Goal: Task Accomplishment & Management: Manage account settings

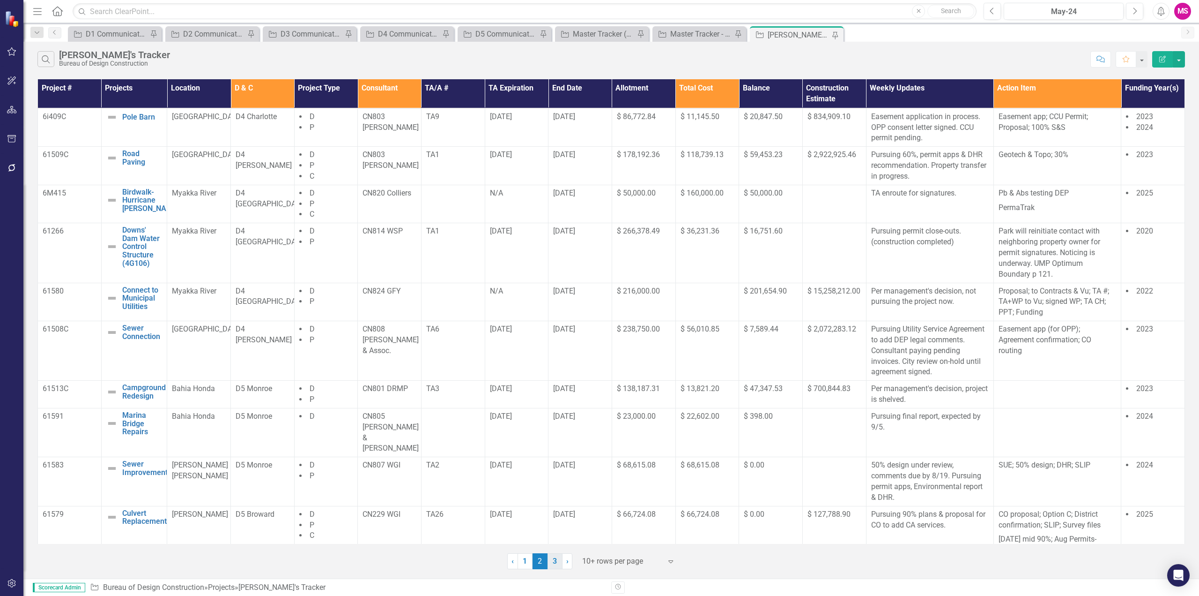
click at [553, 558] on link "3" at bounding box center [555, 561] width 15 height 16
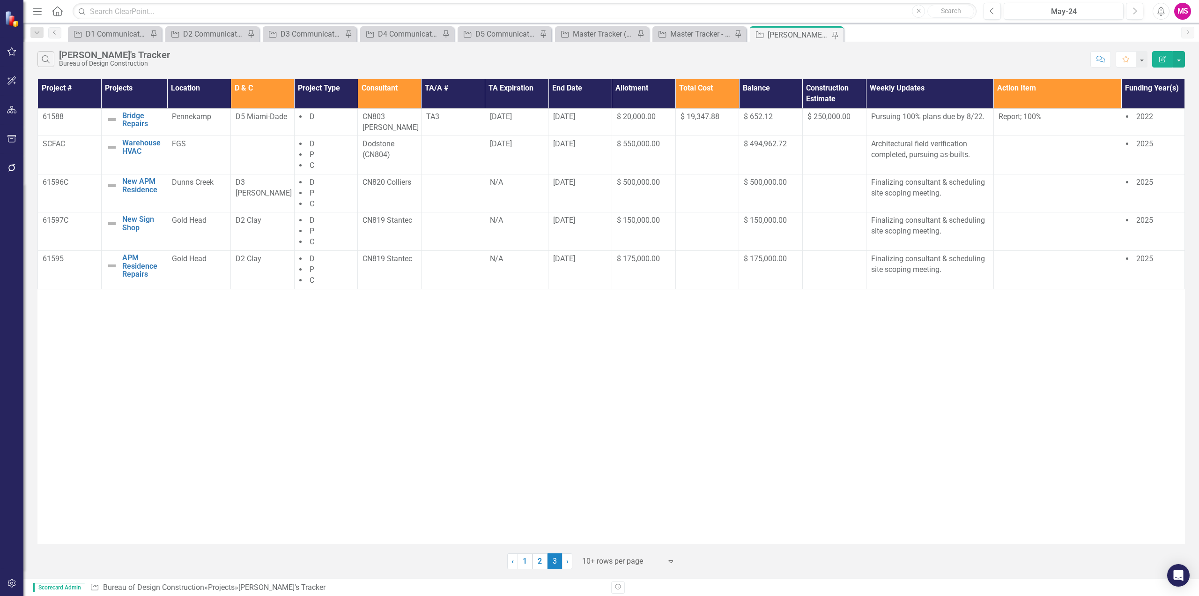
drag, startPoint x: 517, startPoint y: 470, endPoint x: 515, endPoint y: 486, distance: 16.0
click at [517, 470] on div "Project # Projects Location D & C Project Type Consultant TA/A # TA Expiration …" at bounding box center [611, 311] width 1148 height 464
drag, startPoint x: 529, startPoint y: 563, endPoint x: 369, endPoint y: 315, distance: 295.5
click at [529, 563] on link "1" at bounding box center [525, 561] width 15 height 16
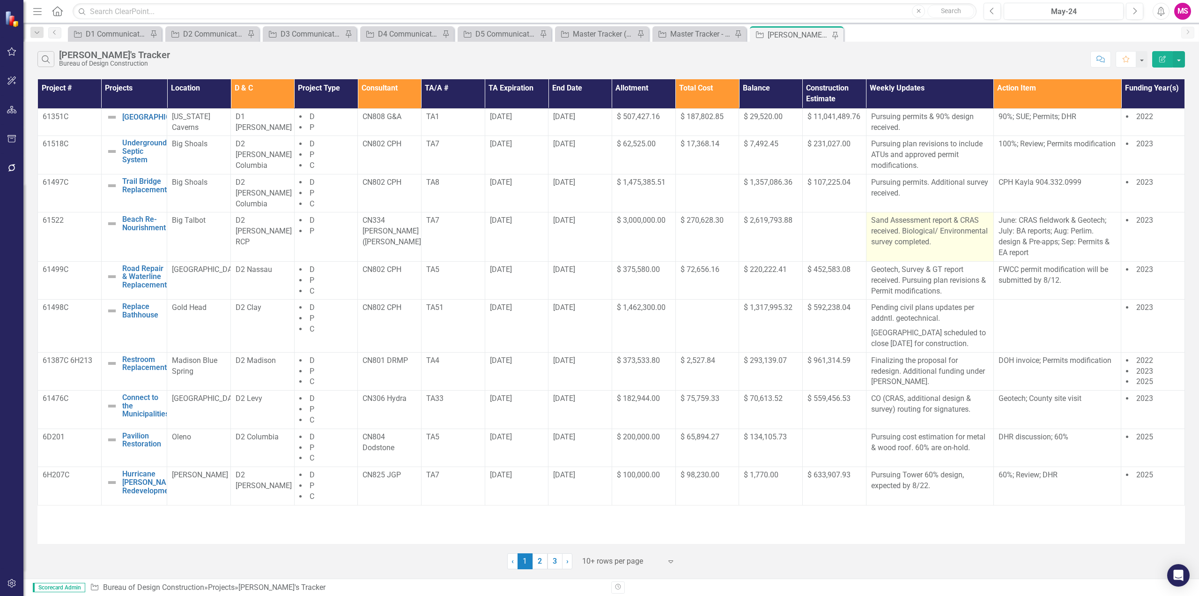
click at [954, 242] on p "Sand Assessment report & CRAS received. Biological/ Environmental survey comple…" at bounding box center [930, 231] width 118 height 32
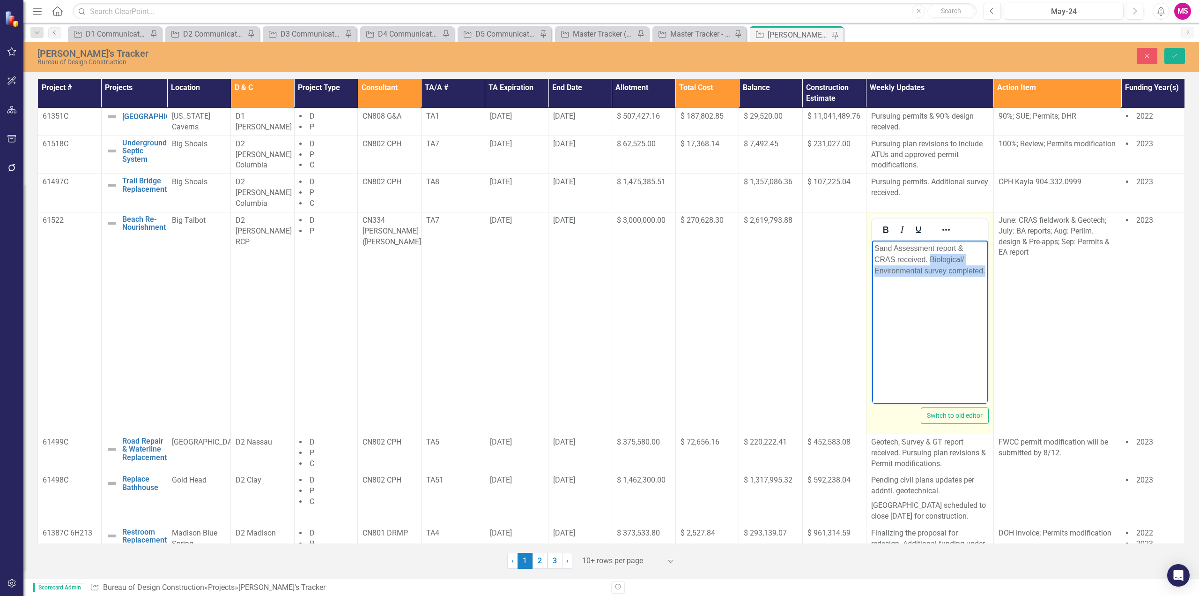
drag, startPoint x: 930, startPoint y: 258, endPoint x: 930, endPoint y: 281, distance: 22.5
click at [930, 276] on p "Sand Assessment report & CRAS received. Biological/ Environmental survey comple…" at bounding box center [929, 259] width 111 height 34
click at [966, 256] on p "Sand Assessment report & CRAS received. [GEOGRAPHIC_DATA]" at bounding box center [929, 259] width 111 height 34
click at [930, 271] on p "Sand Assessment report & CRAS received. Pursuing permit applications and projec…" at bounding box center [929, 264] width 111 height 45
click at [952, 282] on p "Sand Assessment report & CRAS received. Pursuing permit applications and adding…" at bounding box center [929, 264] width 111 height 45
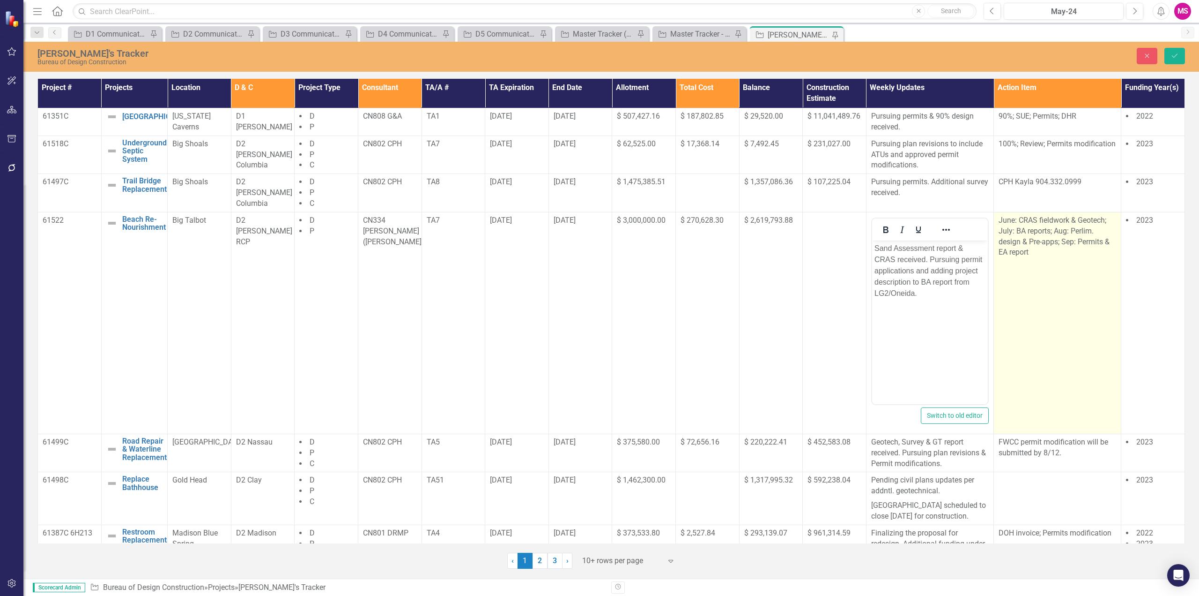
click at [1056, 219] on p "June: CRAS fieldwork & Geotech; July: BA reports; Aug: Perlim. design & Pre-app…" at bounding box center [1058, 236] width 118 height 43
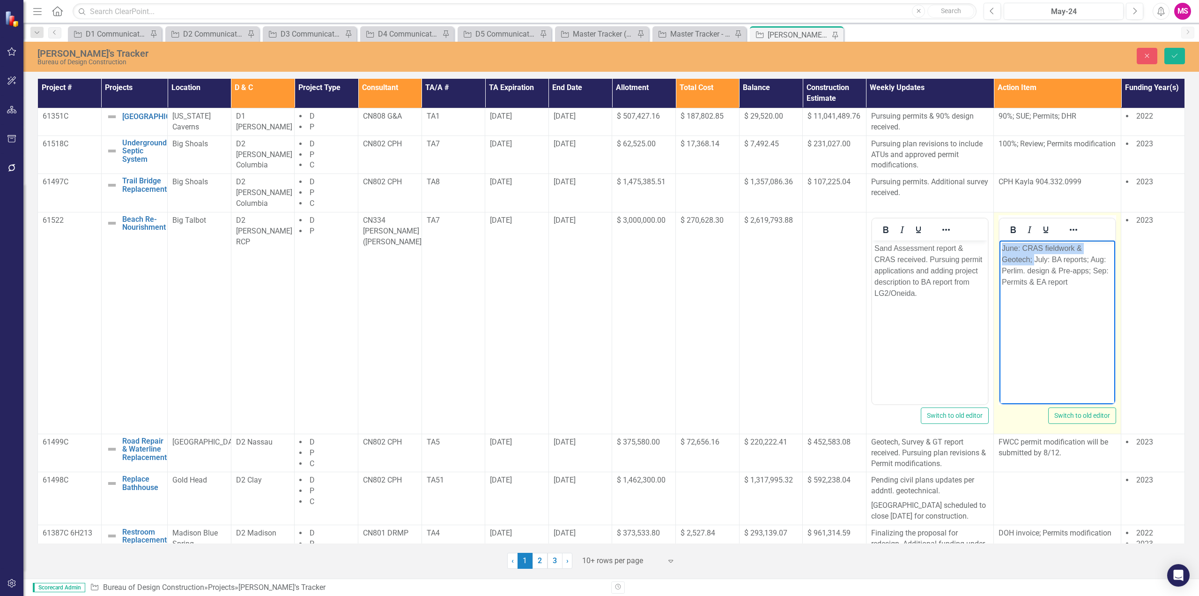
drag, startPoint x: 1035, startPoint y: 260, endPoint x: 998, endPoint y: 248, distance: 38.4
click at [1000, 248] on html "June: CRAS fieldwork & Geotech; July: BA reports; Aug: Perlim. design & Pre-app…" at bounding box center [1058, 310] width 116 height 141
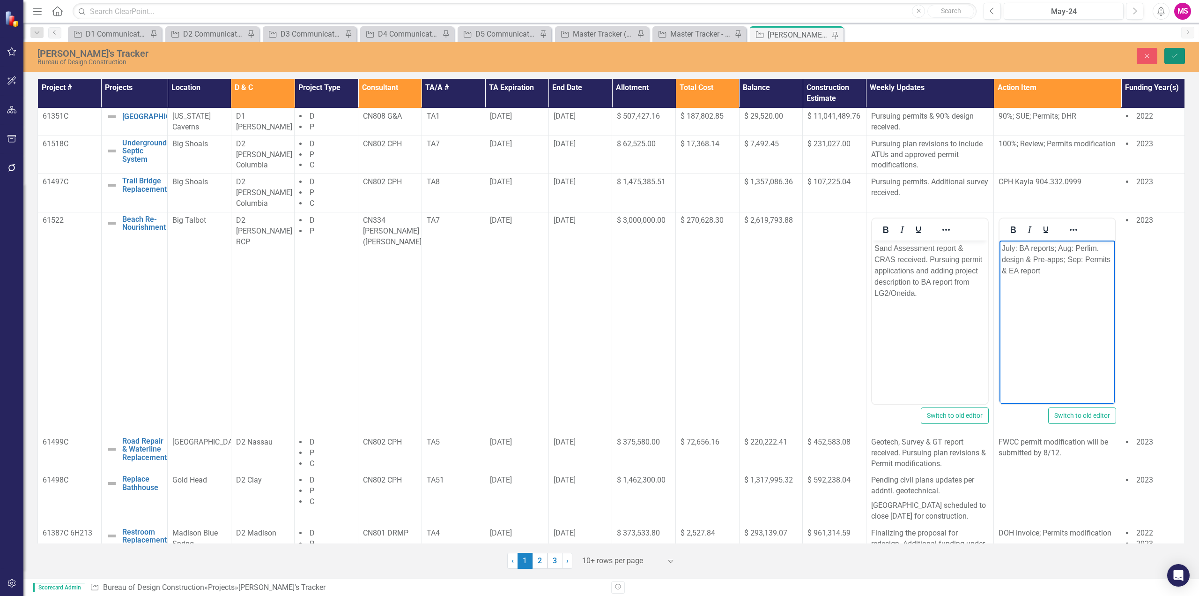
click at [1169, 53] on button "Save" at bounding box center [1175, 56] width 21 height 16
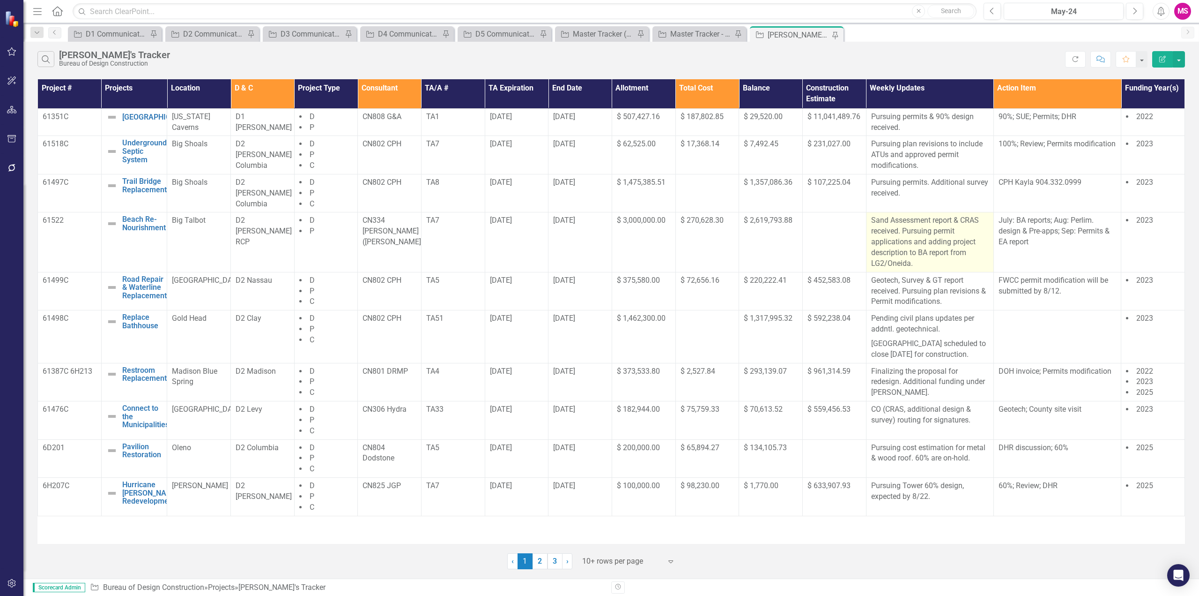
click at [935, 249] on p "Sand Assessment report & CRAS received. Pursuing permit applications and adding…" at bounding box center [930, 241] width 118 height 53
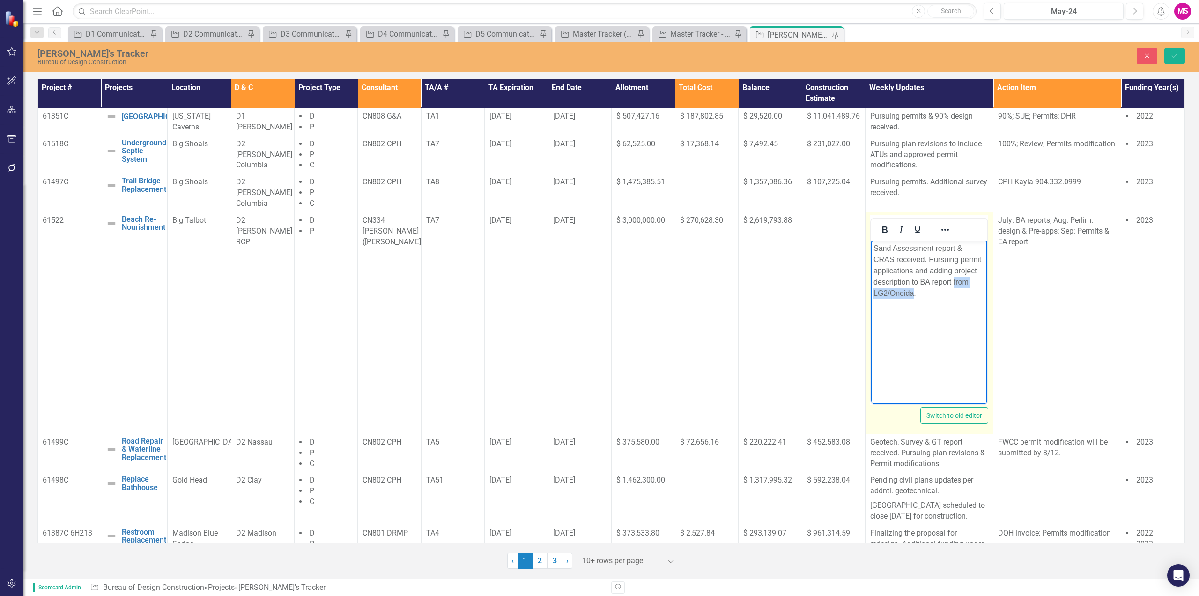
drag, startPoint x: 953, startPoint y: 282, endPoint x: 912, endPoint y: 290, distance: 42.1
click at [912, 291] on p "Sand Assessment report & CRAS received. Pursuing permit applications and adding…" at bounding box center [930, 270] width 112 height 56
click at [1177, 50] on button "Save" at bounding box center [1175, 56] width 21 height 16
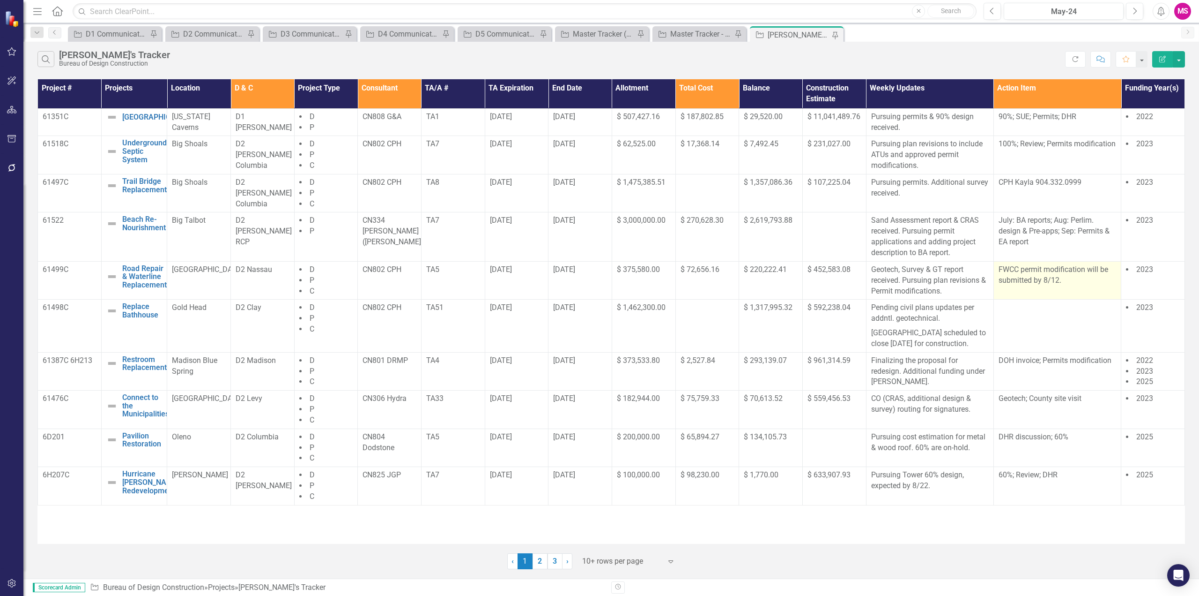
click at [1046, 279] on p "FWCC permit modification will be submitted by 8/12." at bounding box center [1058, 275] width 118 height 22
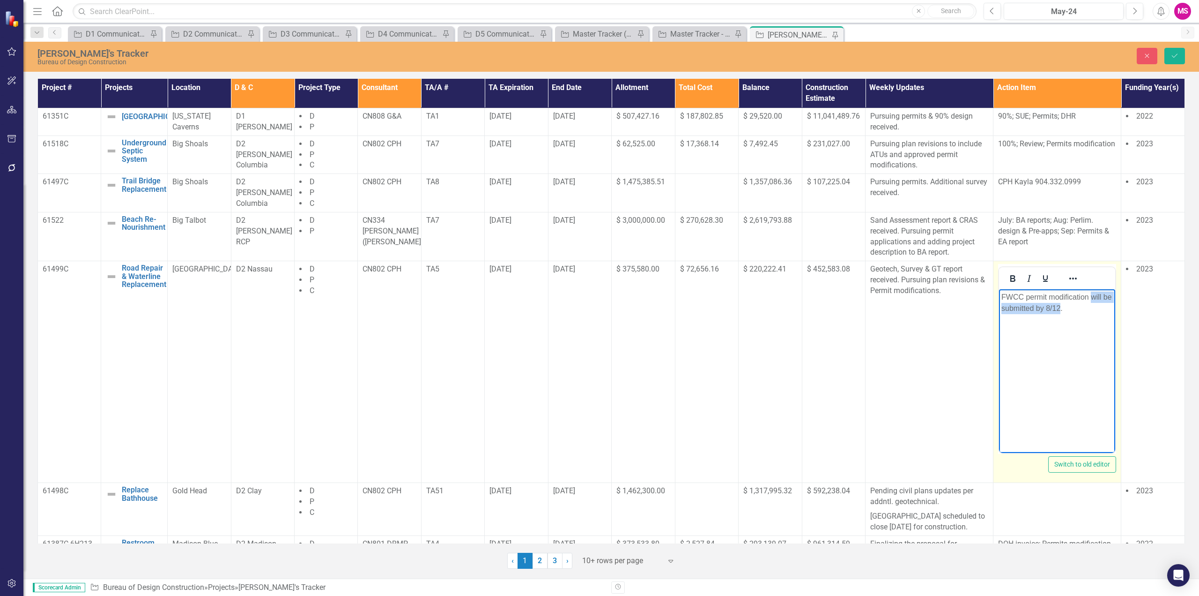
drag, startPoint x: 1092, startPoint y: 294, endPoint x: 1059, endPoint y: 307, distance: 35.2
click at [1059, 307] on p "FWCC permit modification will be submitted by 8/12." at bounding box center [1058, 302] width 112 height 22
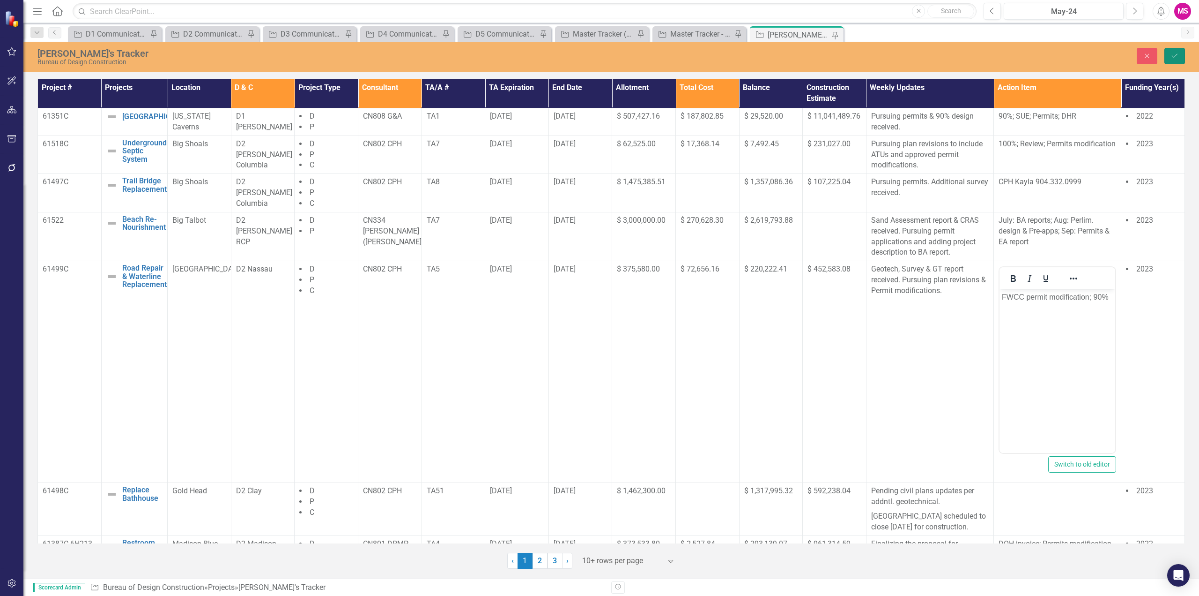
click at [1176, 54] on icon "Save" at bounding box center [1175, 55] width 8 height 7
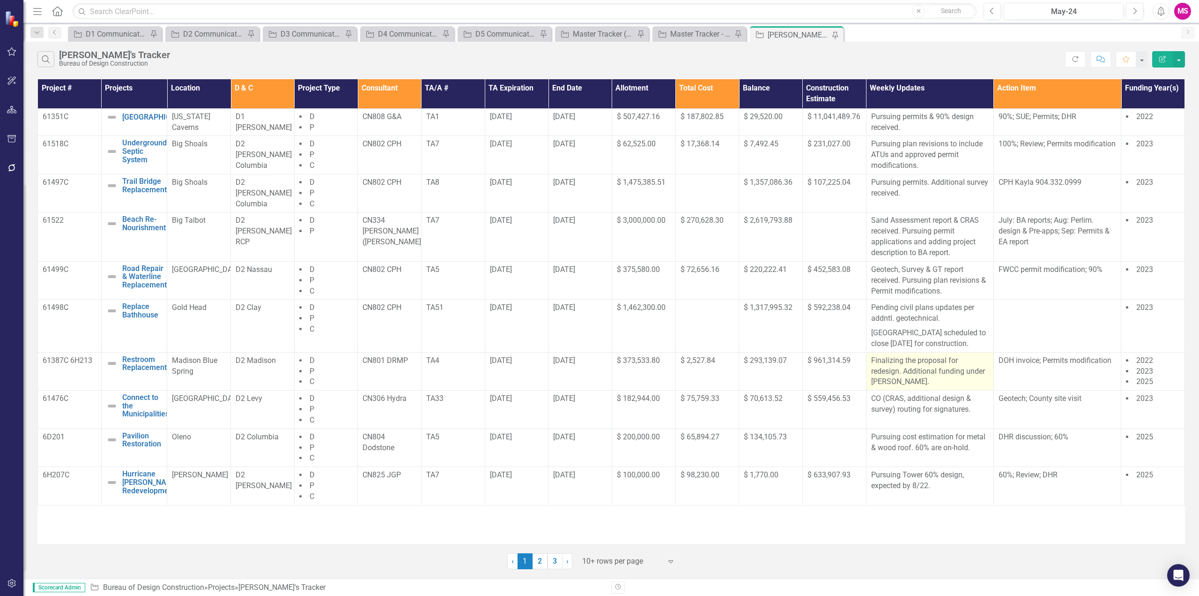
click at [897, 375] on p "Finalizing the proposal for redesign. Additional funding under [PERSON_NAME]." at bounding box center [930, 371] width 118 height 32
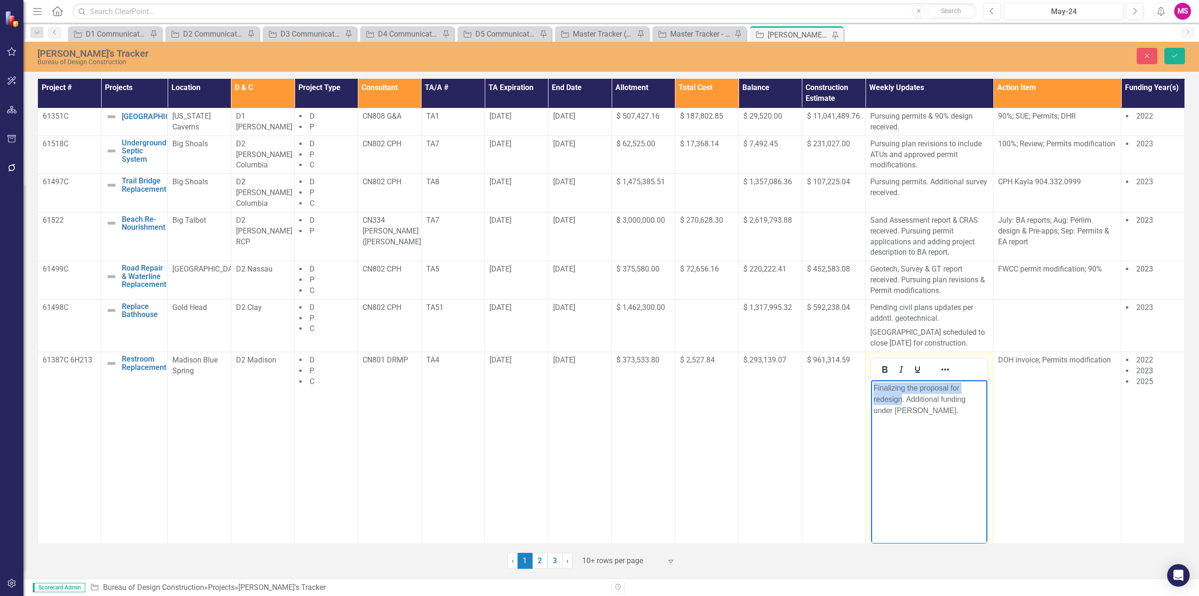
drag, startPoint x: 901, startPoint y: 398, endPoint x: 1734, endPoint y: 775, distance: 913.7
click at [871, 384] on html "Finalizing the proposal for redesign. Additional funding under [PERSON_NAME]." at bounding box center [929, 450] width 116 height 141
drag, startPoint x: 883, startPoint y: 385, endPoint x: 892, endPoint y: 385, distance: 8.9
click at [883, 385] on p "TA . Additional funding under [PERSON_NAME]." at bounding box center [929, 393] width 111 height 22
click at [883, 387] on p "TA . Additional funding under [PERSON_NAME]." at bounding box center [929, 393] width 111 height 22
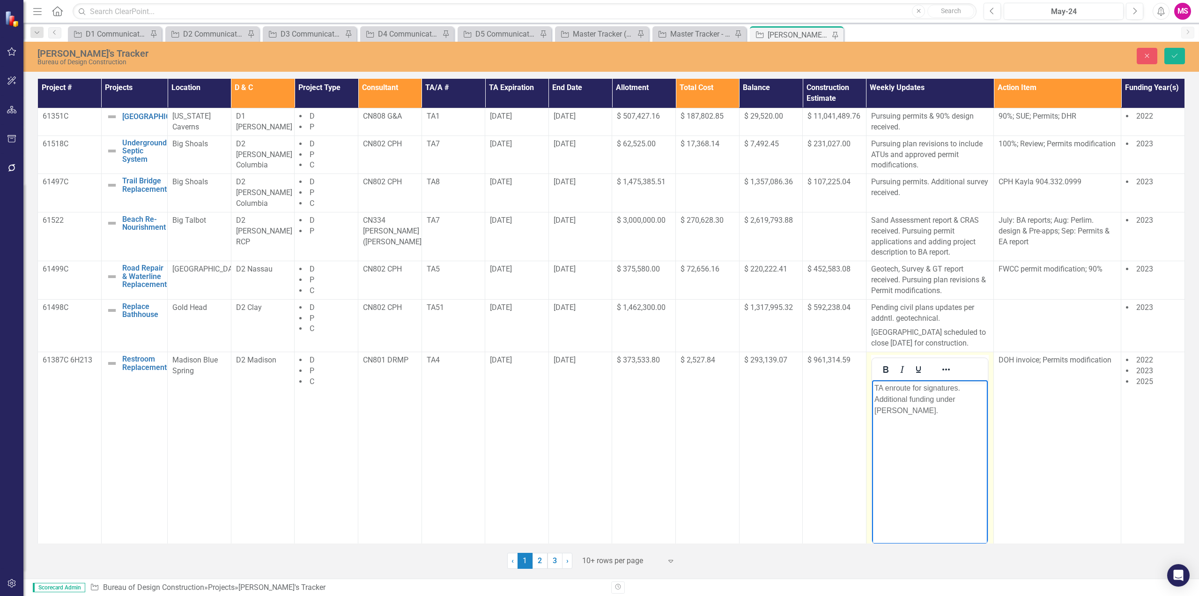
click at [976, 388] on p "TA enroute for signatures. Additional funding under [PERSON_NAME]." at bounding box center [929, 399] width 111 height 34
click at [937, 401] on p "TA enroute for signatures. Additional funding under [PERSON_NAME]." at bounding box center [929, 399] width 111 height 34
click at [1174, 51] on button "Save" at bounding box center [1175, 56] width 21 height 16
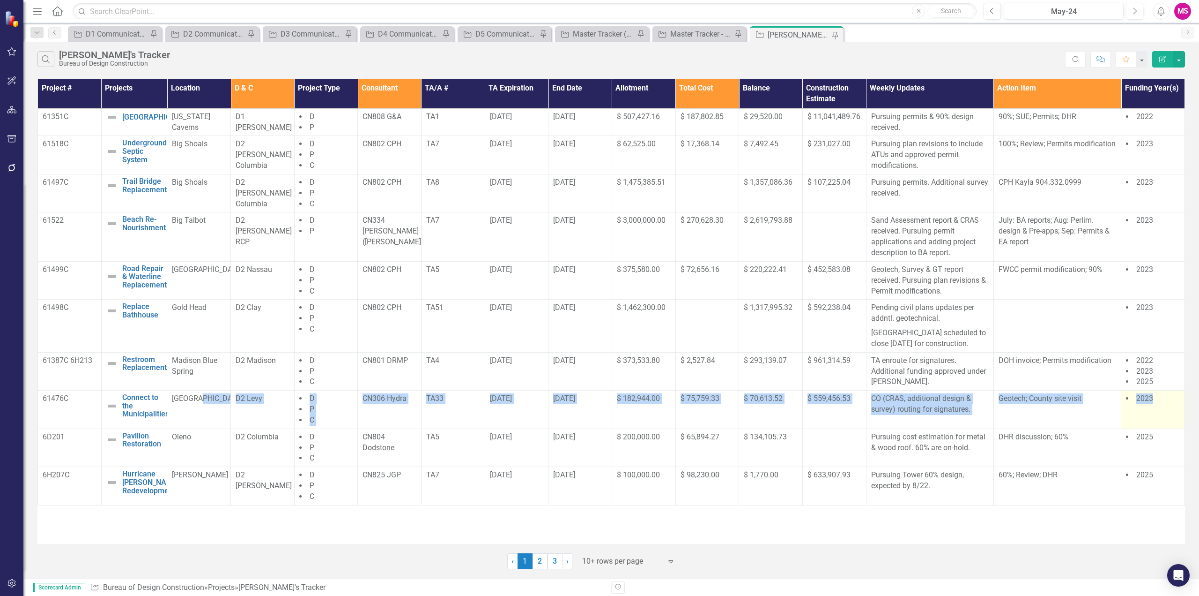
drag, startPoint x: 213, startPoint y: 412, endPoint x: 1167, endPoint y: 429, distance: 954.1
click at [1167, 429] on tr "61476C Connect to the Municipalities Edit Edit Project Link Open Element Manate…" at bounding box center [611, 409] width 1147 height 38
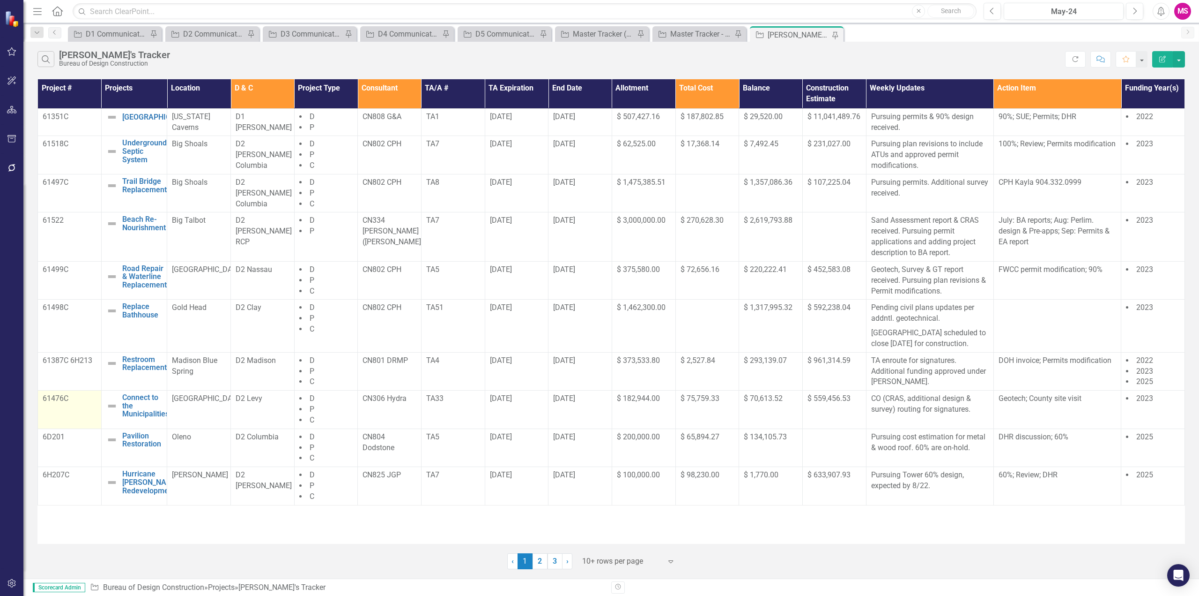
click at [61, 404] on p "61476C" at bounding box center [70, 398] width 54 height 11
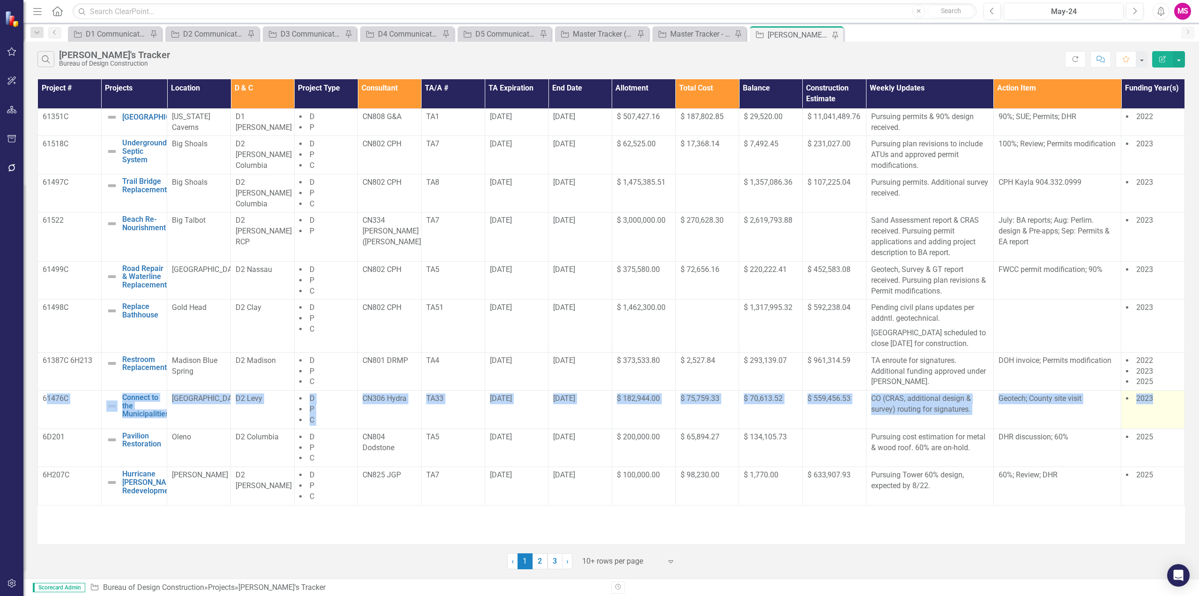
drag, startPoint x: 46, startPoint y: 407, endPoint x: 1164, endPoint y: 429, distance: 1118.2
click at [1168, 414] on tr "61476C Connect to the Municipalities Edit Edit Project Link Open Element Manate…" at bounding box center [611, 409] width 1147 height 38
click at [1162, 429] on td "2023" at bounding box center [1154, 409] width 64 height 38
drag, startPoint x: 1167, startPoint y: 418, endPoint x: 39, endPoint y: 410, distance: 1127.3
click at [39, 410] on tr "61476C Connect to the Municipalities Edit Edit Project Link Open Element Manate…" at bounding box center [611, 409] width 1147 height 38
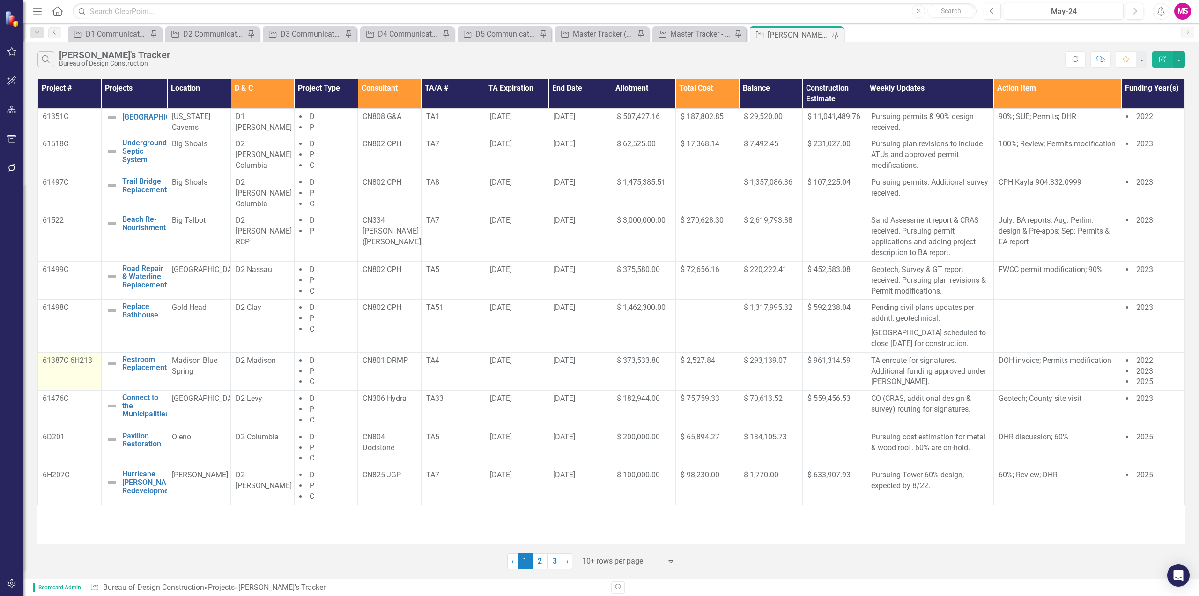
click at [58, 388] on td "61387C 6H213" at bounding box center [70, 371] width 64 height 38
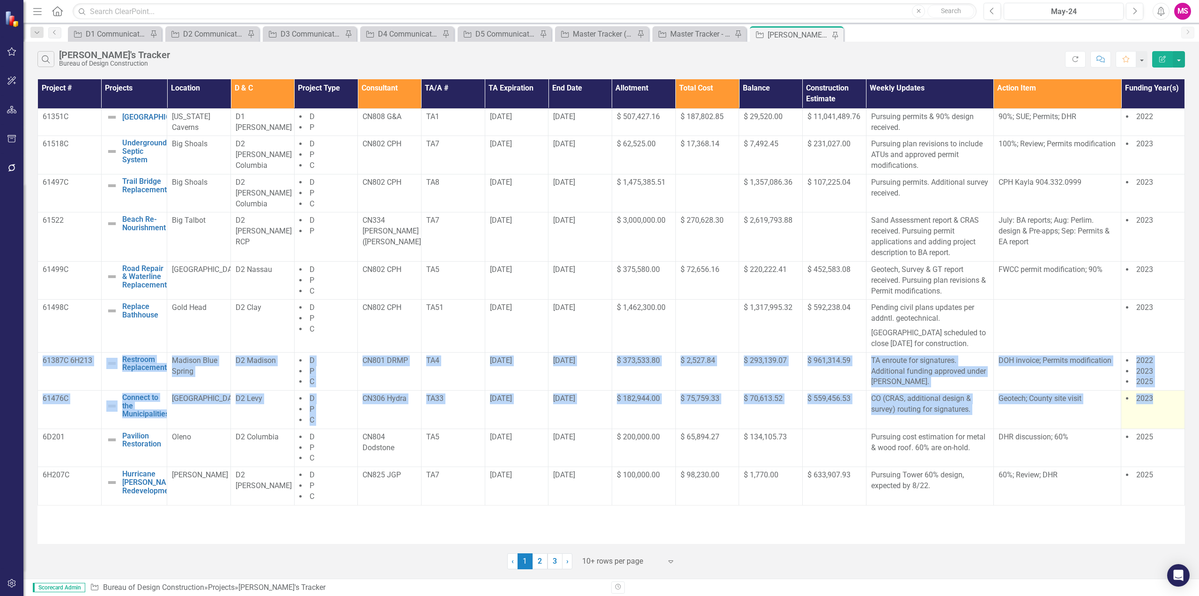
drag, startPoint x: 41, startPoint y: 368, endPoint x: 1165, endPoint y: 422, distance: 1125.3
click at [1165, 422] on tbody "61351C New Campground Edit Edit Project Link Open Element [US_STATE] Caverns D1…" at bounding box center [611, 306] width 1147 height 396
click at [1017, 426] on td "Geotech; County site visit" at bounding box center [1057, 409] width 127 height 38
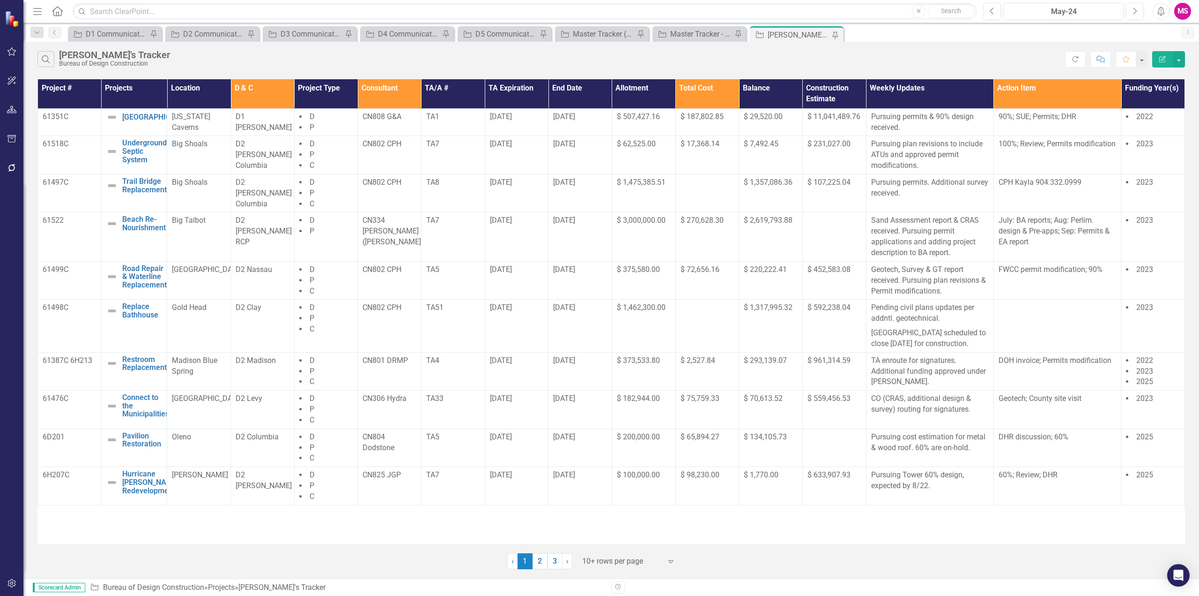
click at [991, 555] on div "‹ Previous 1 (current) 2 3 › Next 10+ rows per page Expand" at bounding box center [611, 557] width 1148 height 23
click at [387, 87] on th "Consultant" at bounding box center [390, 93] width 64 height 29
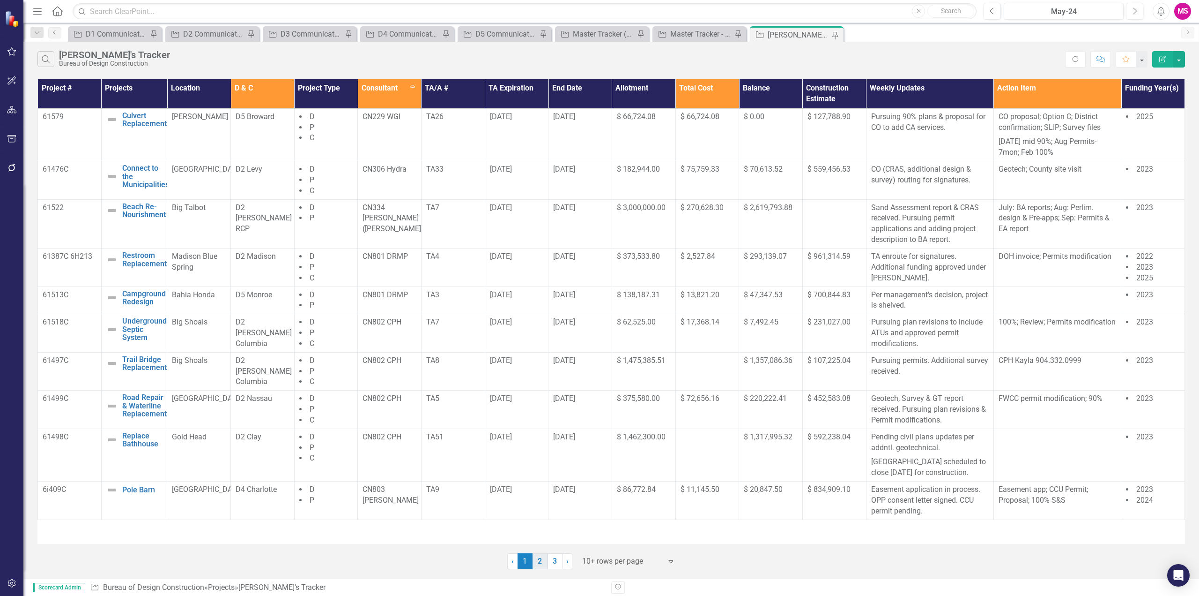
click at [533, 557] on link "2" at bounding box center [540, 561] width 15 height 16
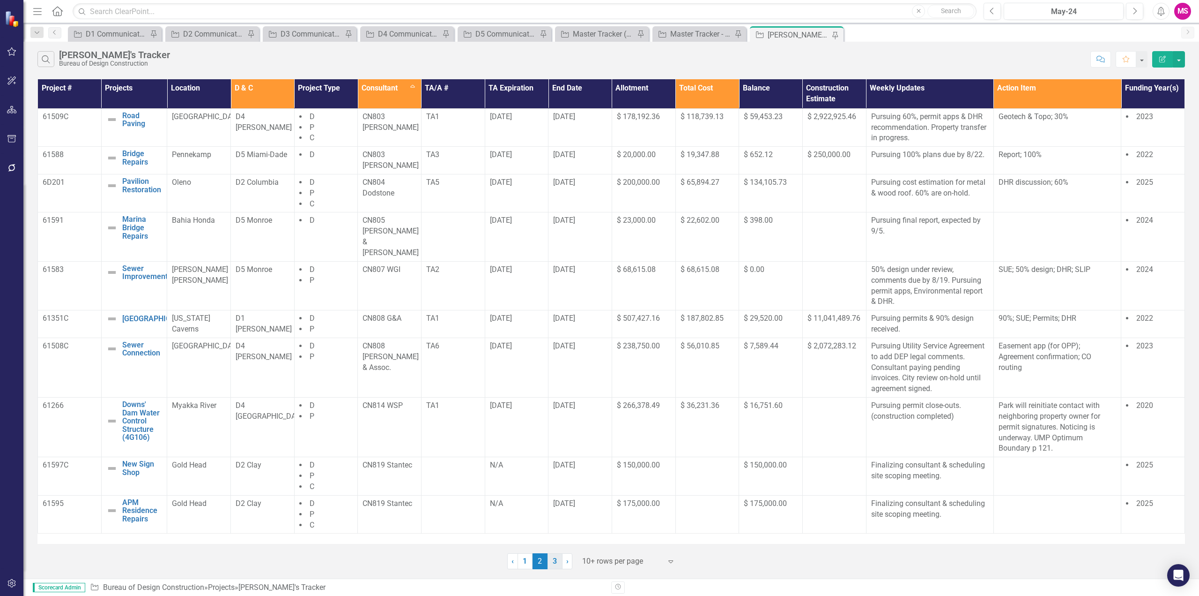
click at [555, 564] on link "3" at bounding box center [555, 561] width 15 height 16
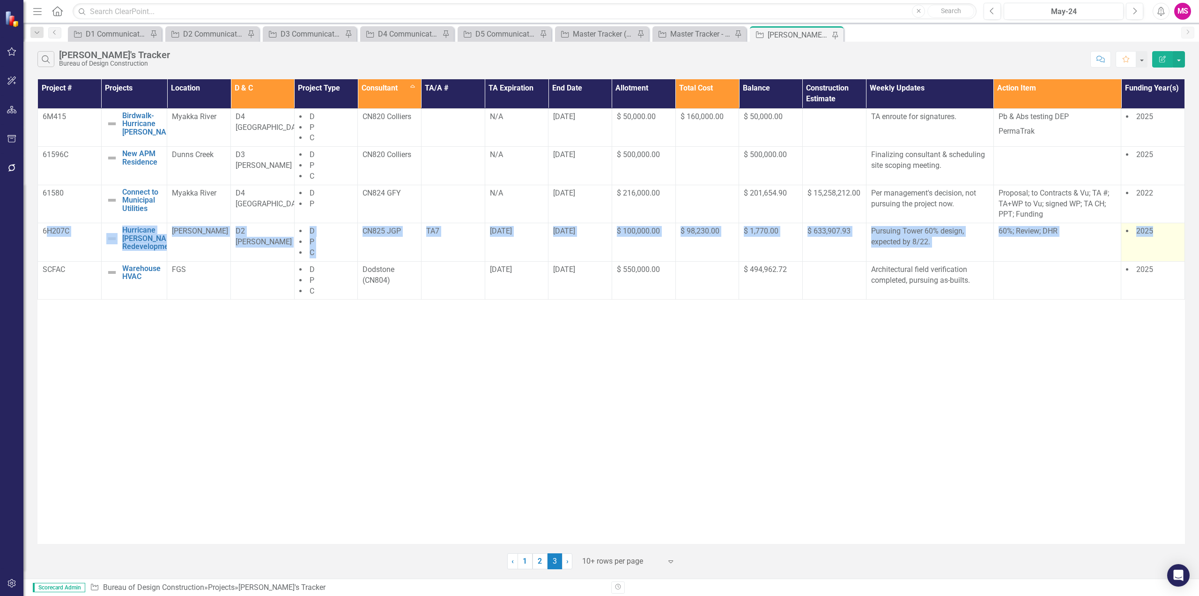
drag, startPoint x: 47, startPoint y: 237, endPoint x: 1174, endPoint y: 245, distance: 1126.4
click at [1174, 245] on tr "6H207C Hurricane [PERSON_NAME] Redevelopment Edit Edit Project Link Open Elemen…" at bounding box center [611, 242] width 1147 height 38
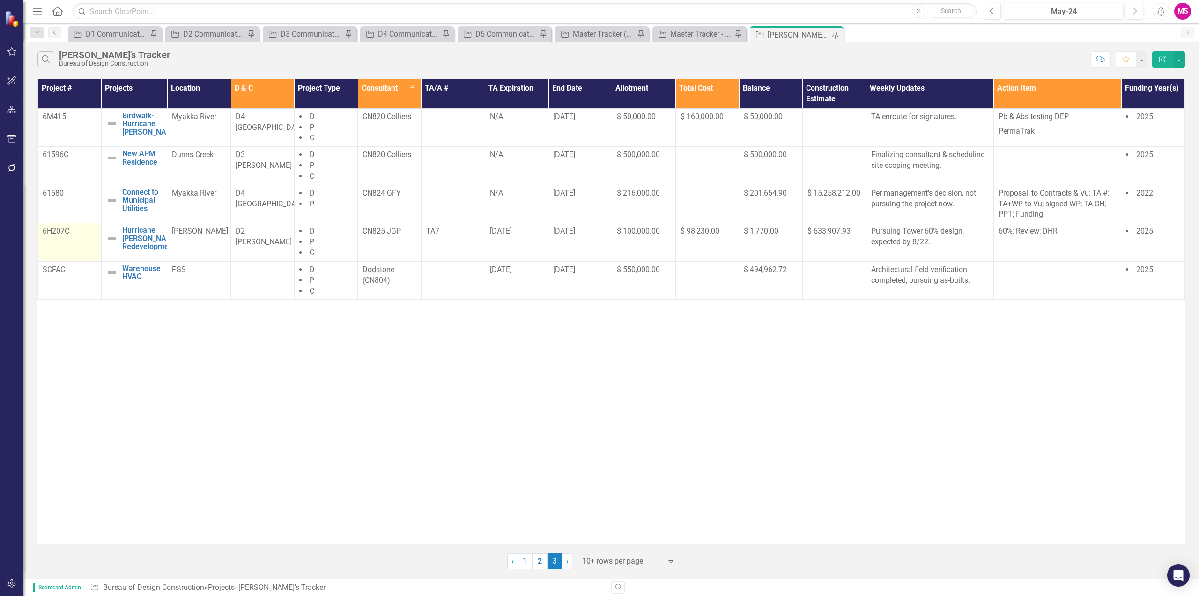
click at [43, 233] on p "6H207C" at bounding box center [70, 231] width 54 height 11
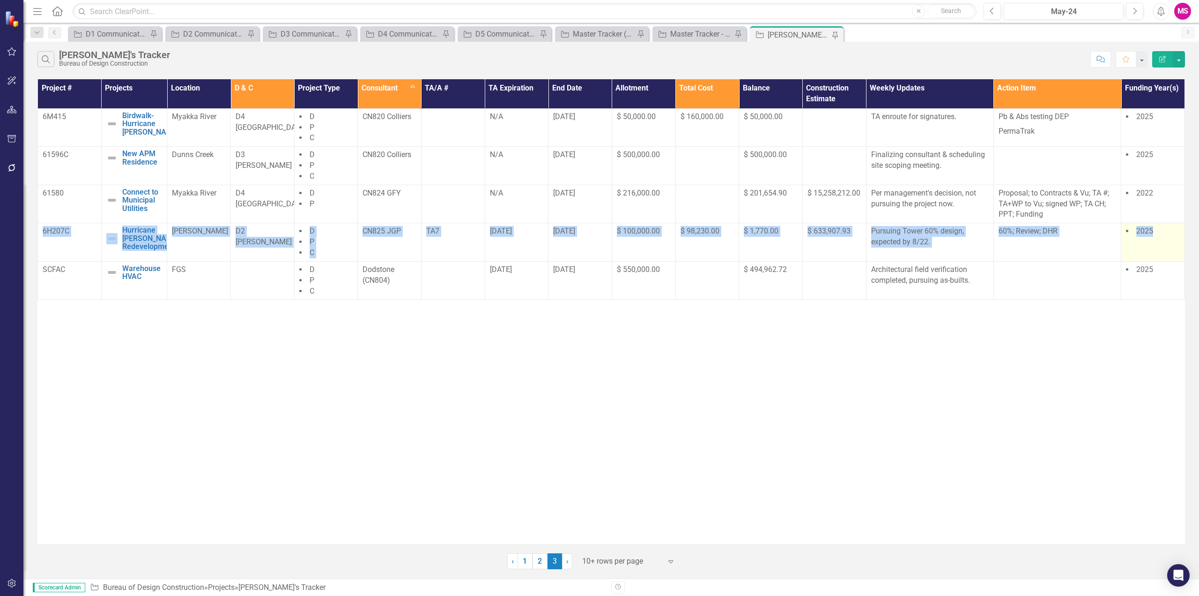
drag, startPoint x: 43, startPoint y: 227, endPoint x: 1171, endPoint y: 249, distance: 1128.9
click at [1171, 249] on tr "6H207C Hurricane [PERSON_NAME] Redevelopment Edit Edit Project Link Open Elemen…" at bounding box center [611, 242] width 1147 height 38
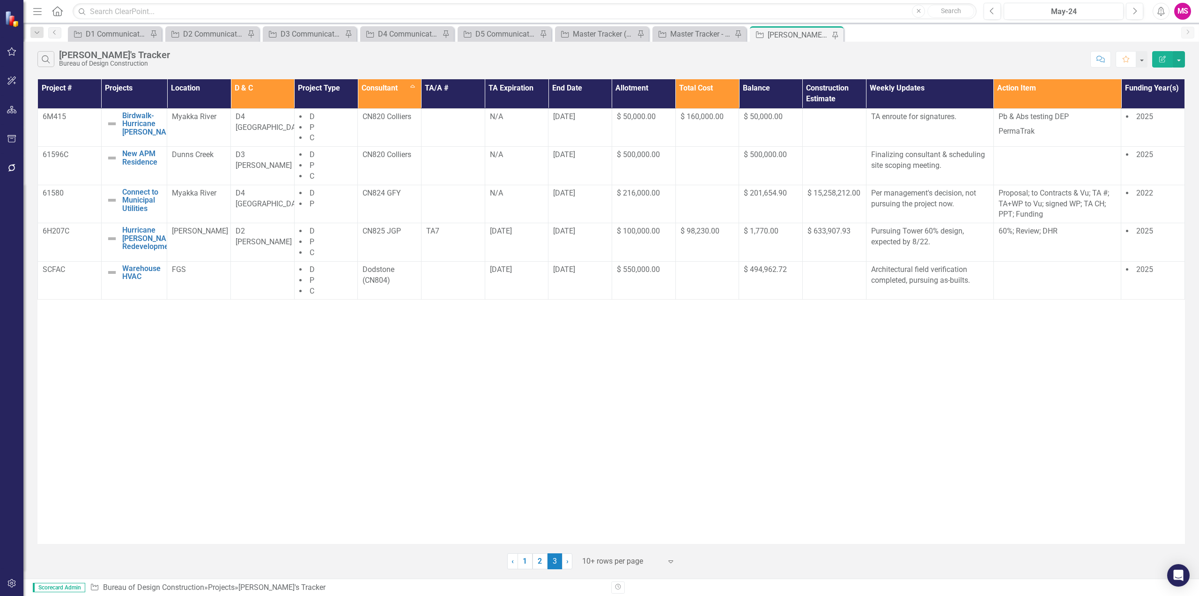
click at [464, 361] on div "Project # Projects Location D & C Project Type Consultant Sort Ascending TA/A #…" at bounding box center [611, 311] width 1148 height 464
click at [529, 559] on link "1" at bounding box center [525, 561] width 15 height 16
